Goal: Find specific page/section

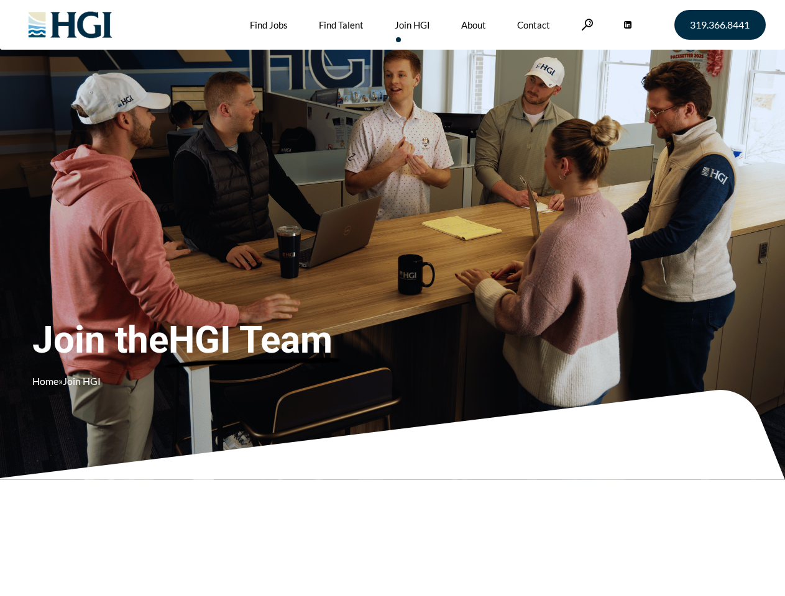
click at [392, 298] on div "Join the HGI Team Home » Join HGI" at bounding box center [231, 280] width 399 height 242
click at [585, 24] on link at bounding box center [587, 25] width 12 height 12
